Goal: Information Seeking & Learning: Learn about a topic

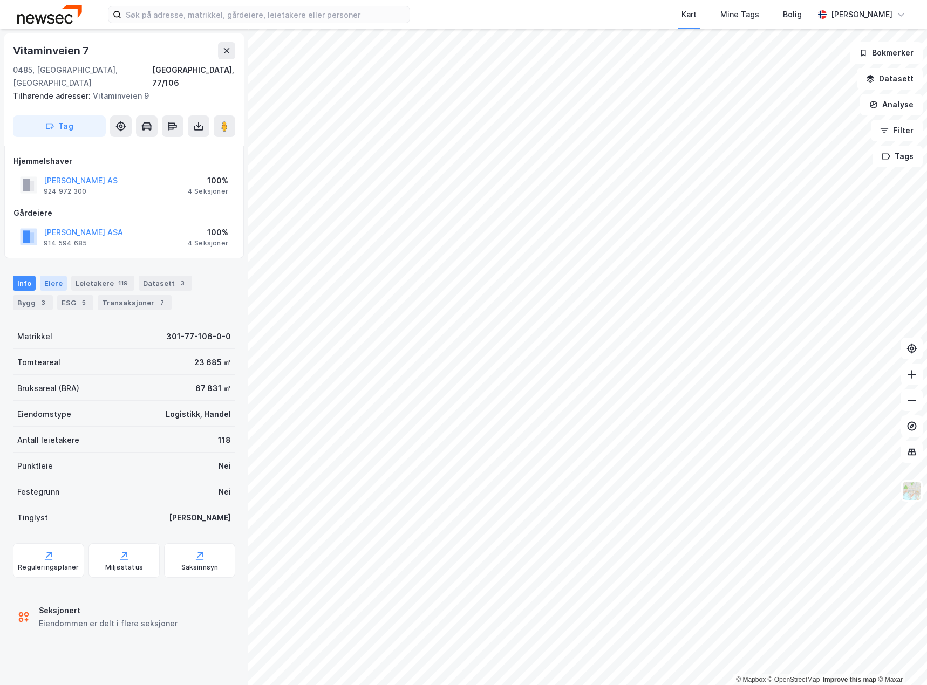
click at [54, 276] on div "Eiere" at bounding box center [53, 283] width 27 height 15
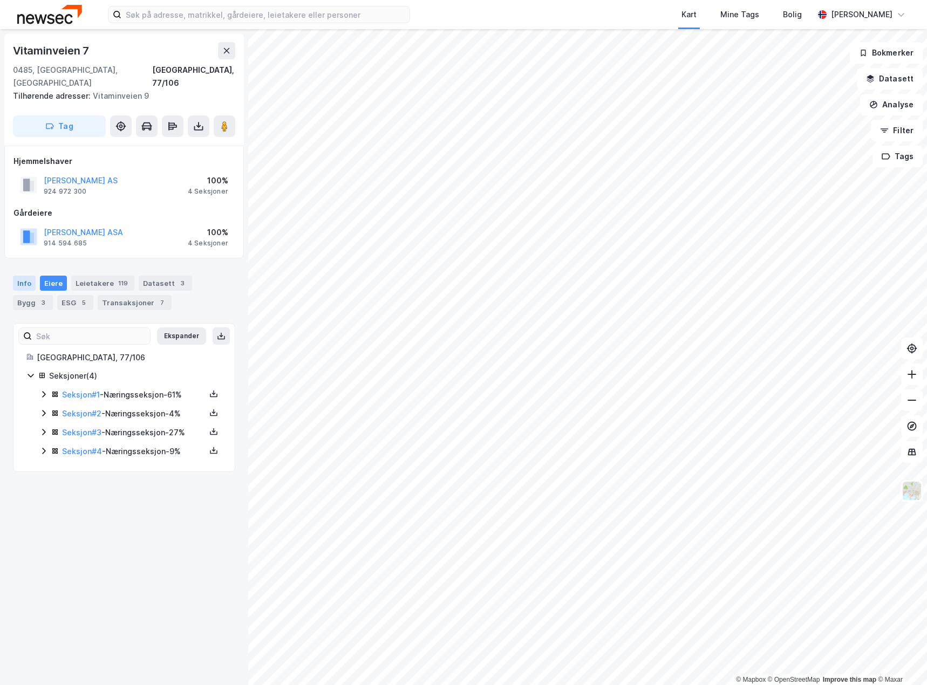
click at [20, 276] on div "Info" at bounding box center [24, 283] width 23 height 15
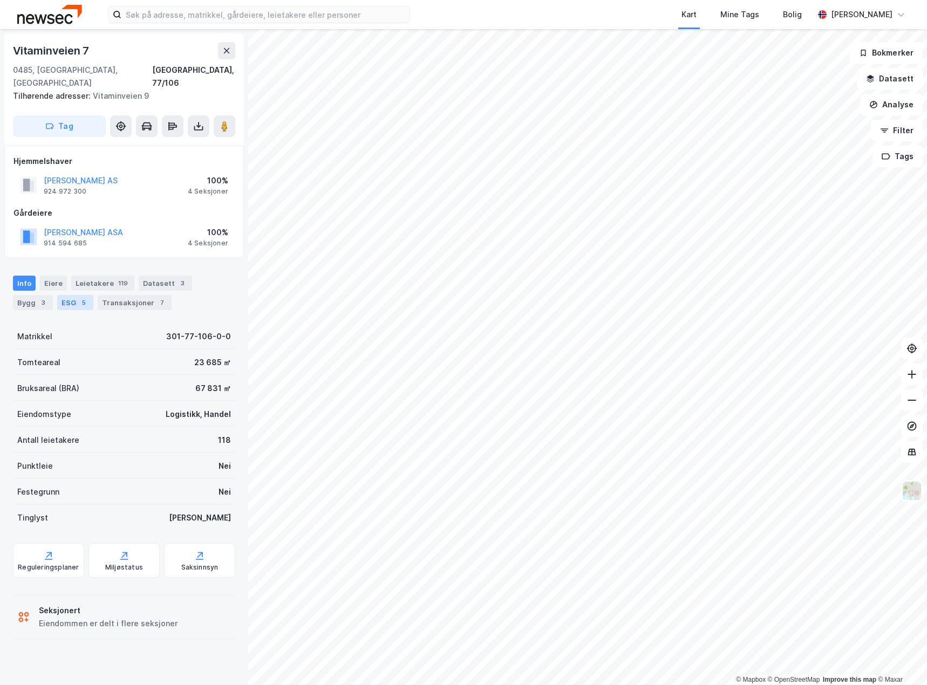
click at [73, 295] on div "ESG 5" at bounding box center [75, 302] width 36 height 15
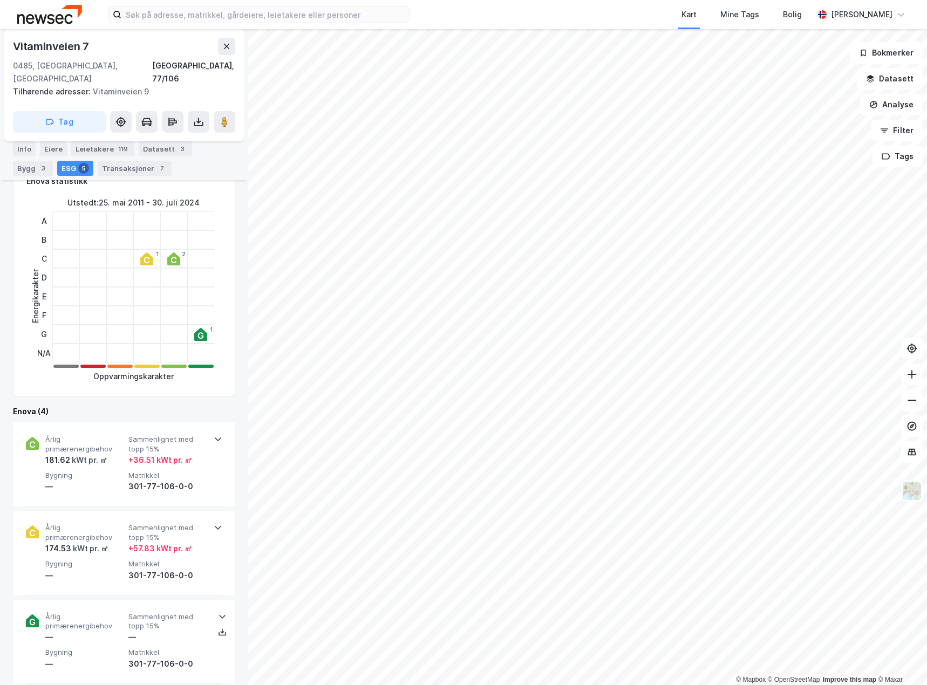
scroll to position [324, 0]
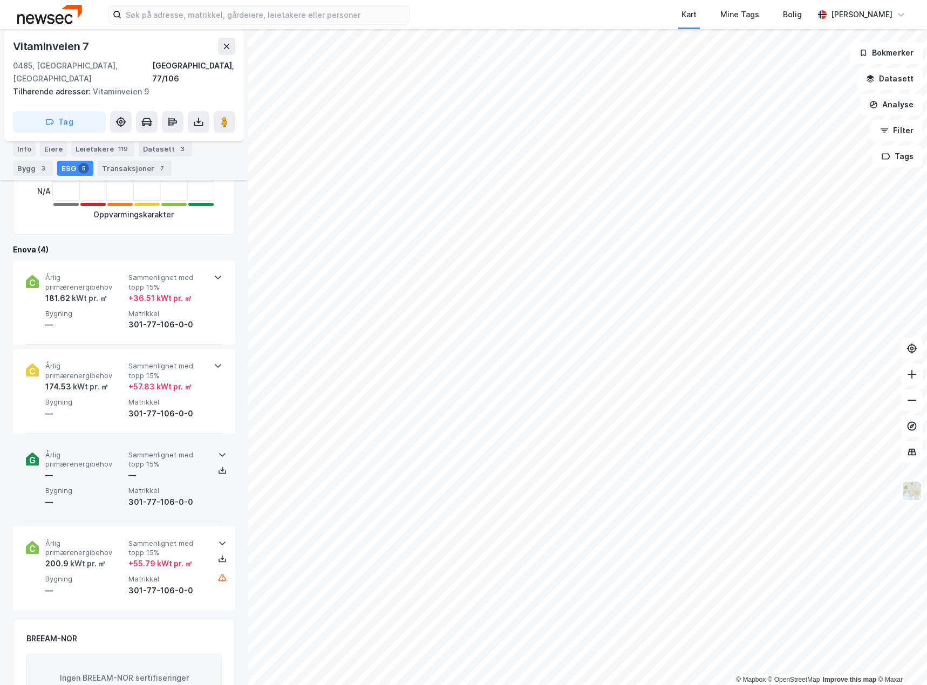
click at [117, 469] on div "—" at bounding box center [84, 475] width 79 height 13
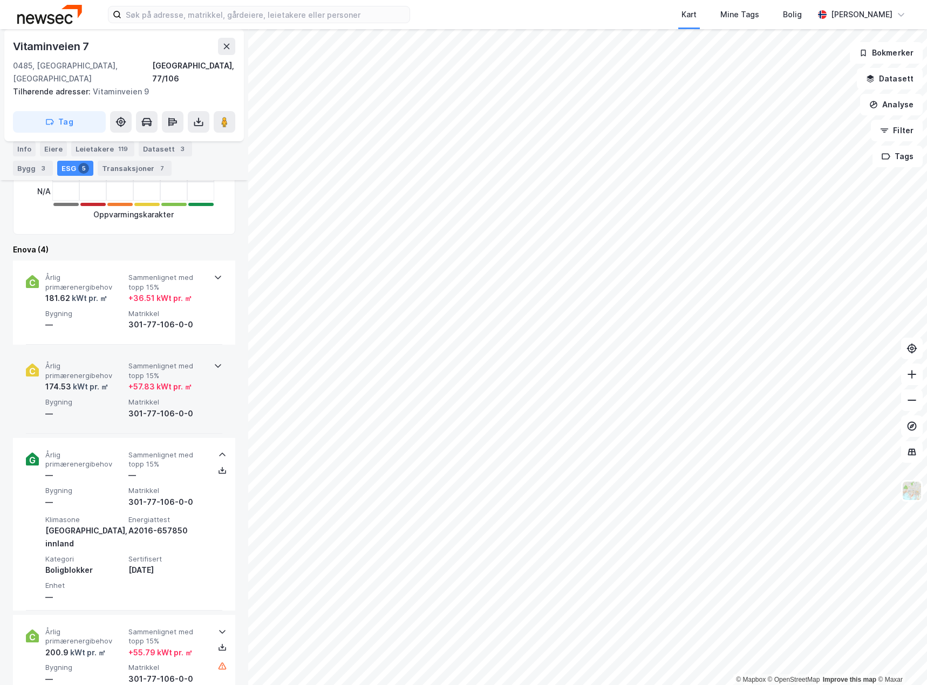
click at [123, 381] on div "174.53 kWt pr. ㎡" at bounding box center [84, 387] width 79 height 13
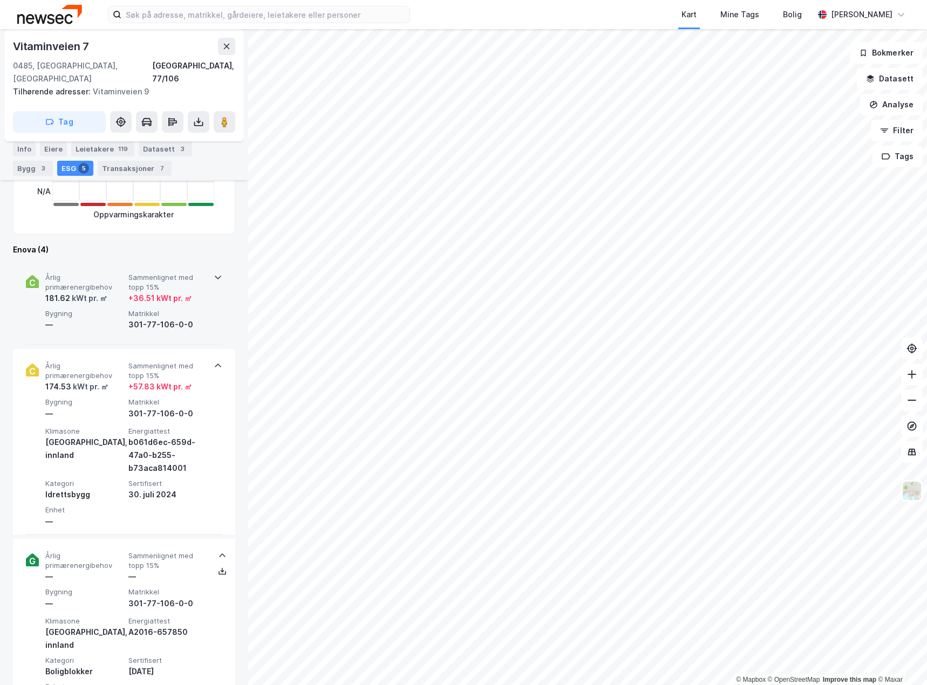
scroll to position [270, 0]
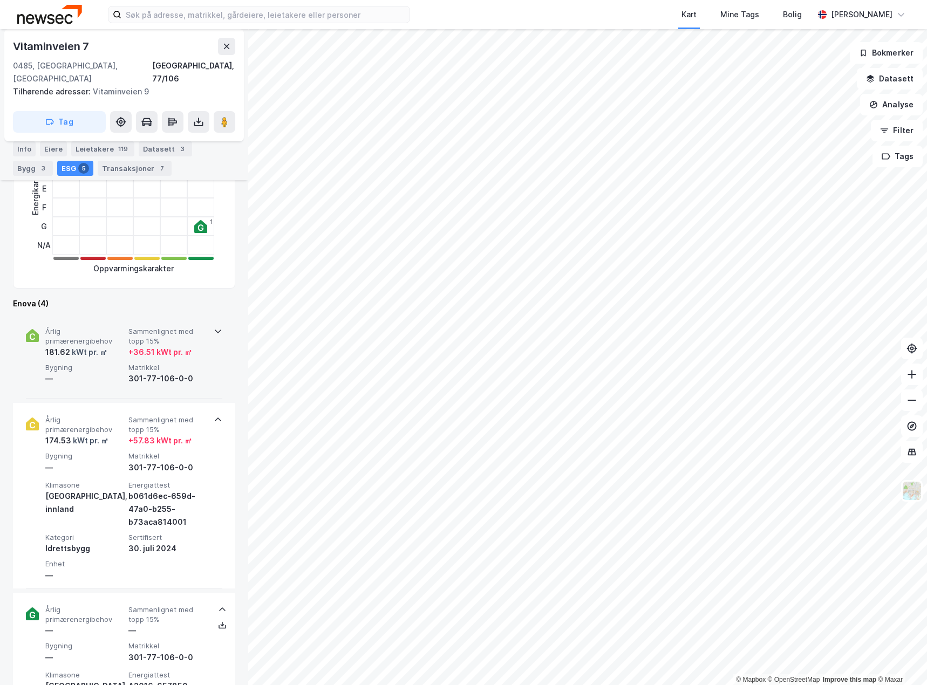
click at [103, 363] on span "Bygning" at bounding box center [84, 367] width 79 height 9
